Goal: Navigation & Orientation: Understand site structure

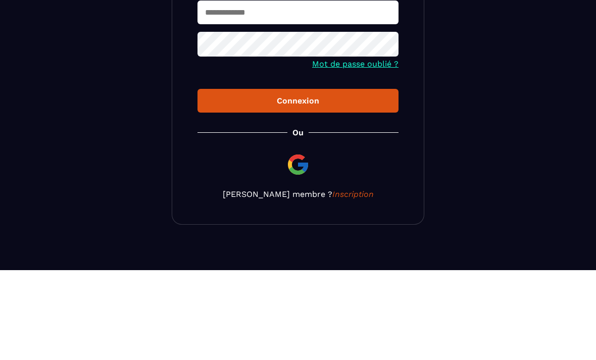
click at [312, 104] on input "text" at bounding box center [297, 103] width 201 height 24
type input "**********"
click at [298, 192] on button "Connexion" at bounding box center [297, 191] width 201 height 24
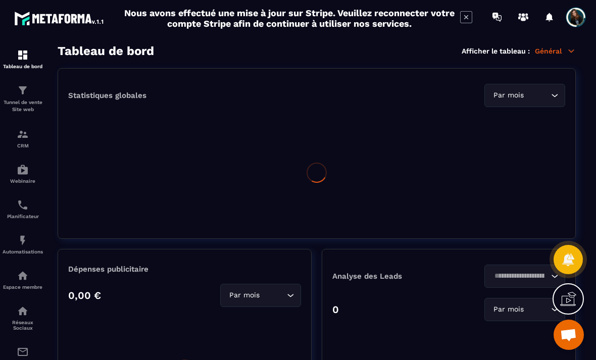
scroll to position [32, 0]
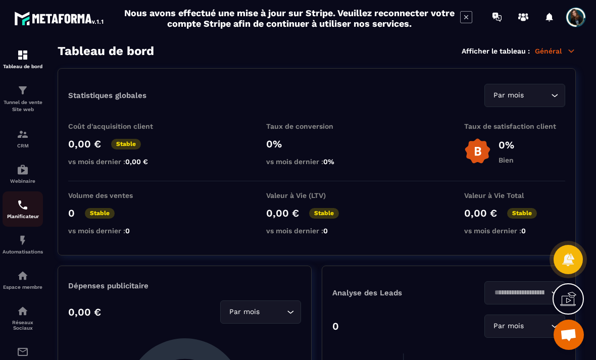
click at [27, 214] on p "Planificateur" at bounding box center [23, 217] width 40 height 6
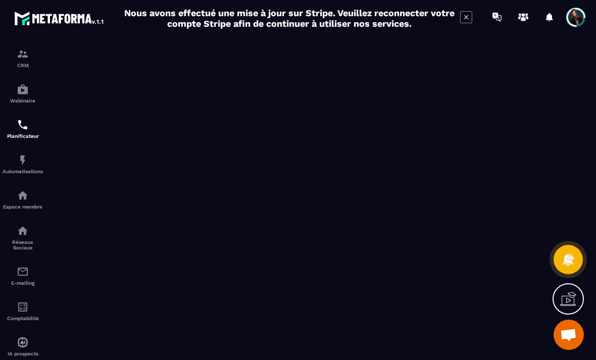
scroll to position [80, 0]
click at [20, 337] on img at bounding box center [23, 343] width 12 height 12
click at [27, 266] on img at bounding box center [23, 272] width 12 height 12
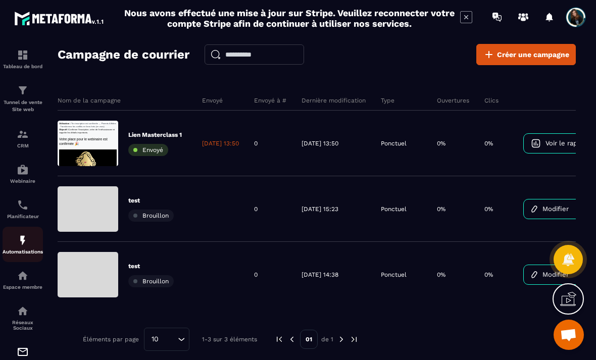
click at [24, 234] on img at bounding box center [23, 240] width 12 height 12
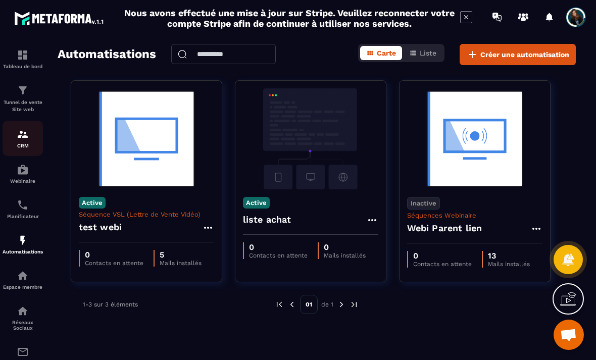
click at [28, 139] on img at bounding box center [23, 134] width 12 height 12
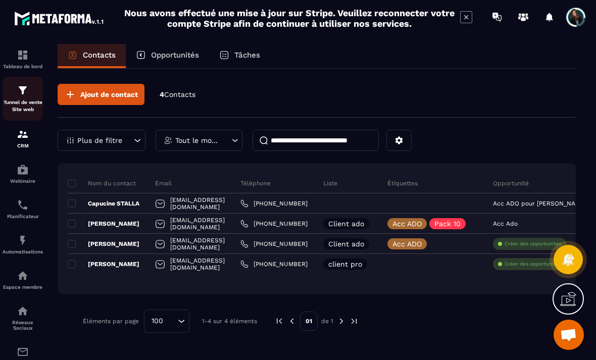
click at [19, 117] on link "Tunnel de vente Site web" at bounding box center [23, 99] width 40 height 44
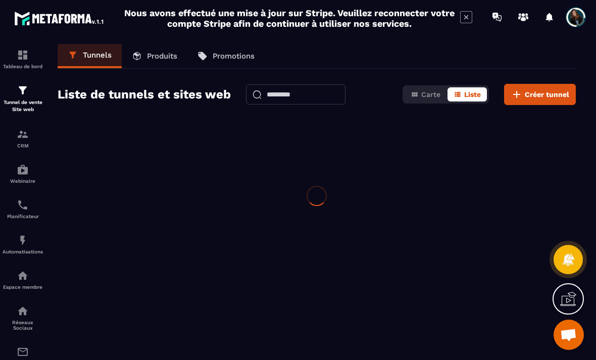
click at [0, 0] on img at bounding box center [0, 0] width 0 height 0
